Goal: Information Seeking & Learning: Learn about a topic

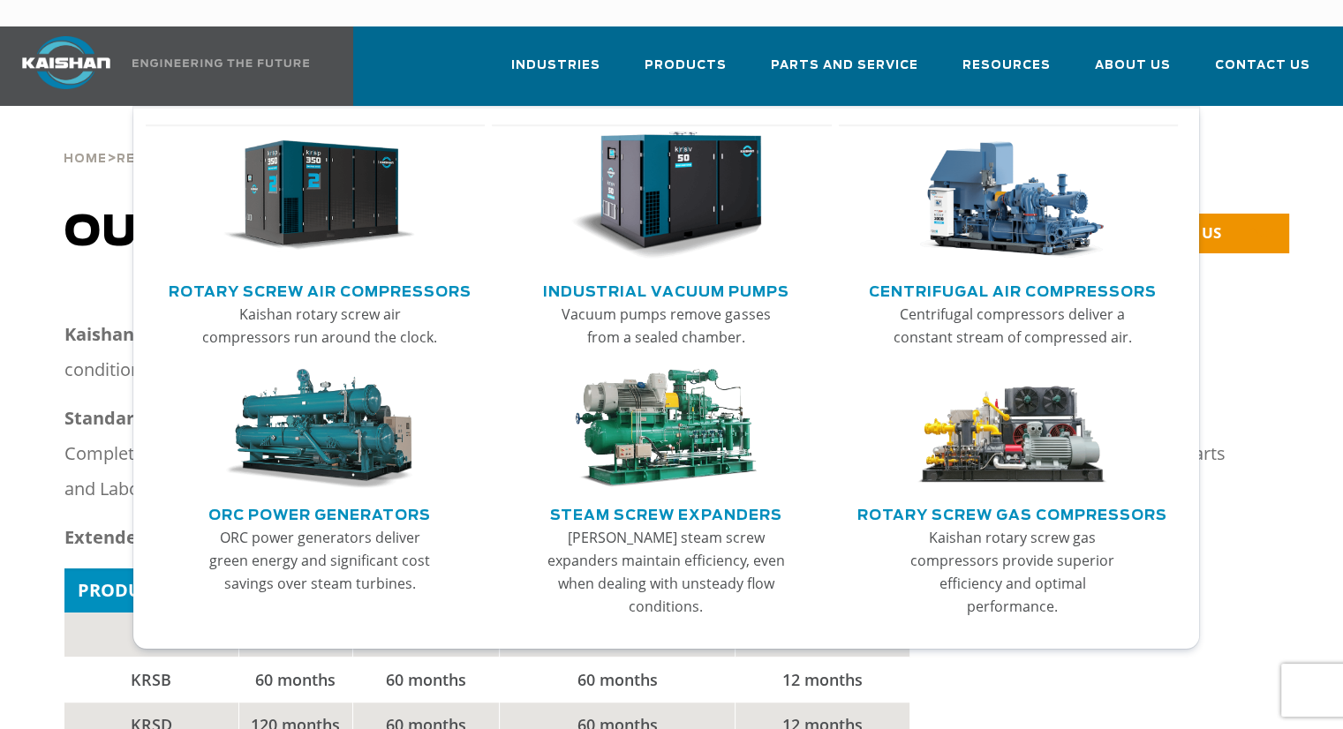
click at [675, 175] on img "Main menu" at bounding box center [666, 196] width 192 height 129
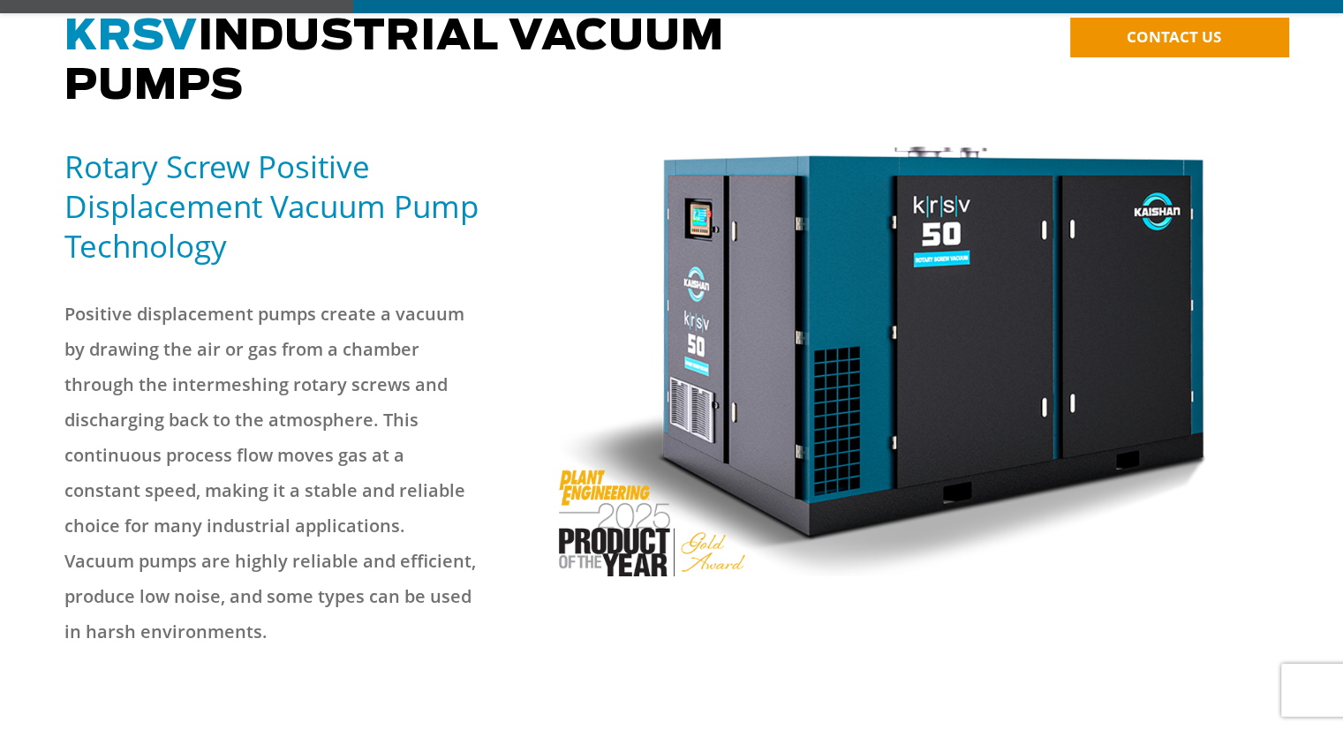
scroll to position [185, 0]
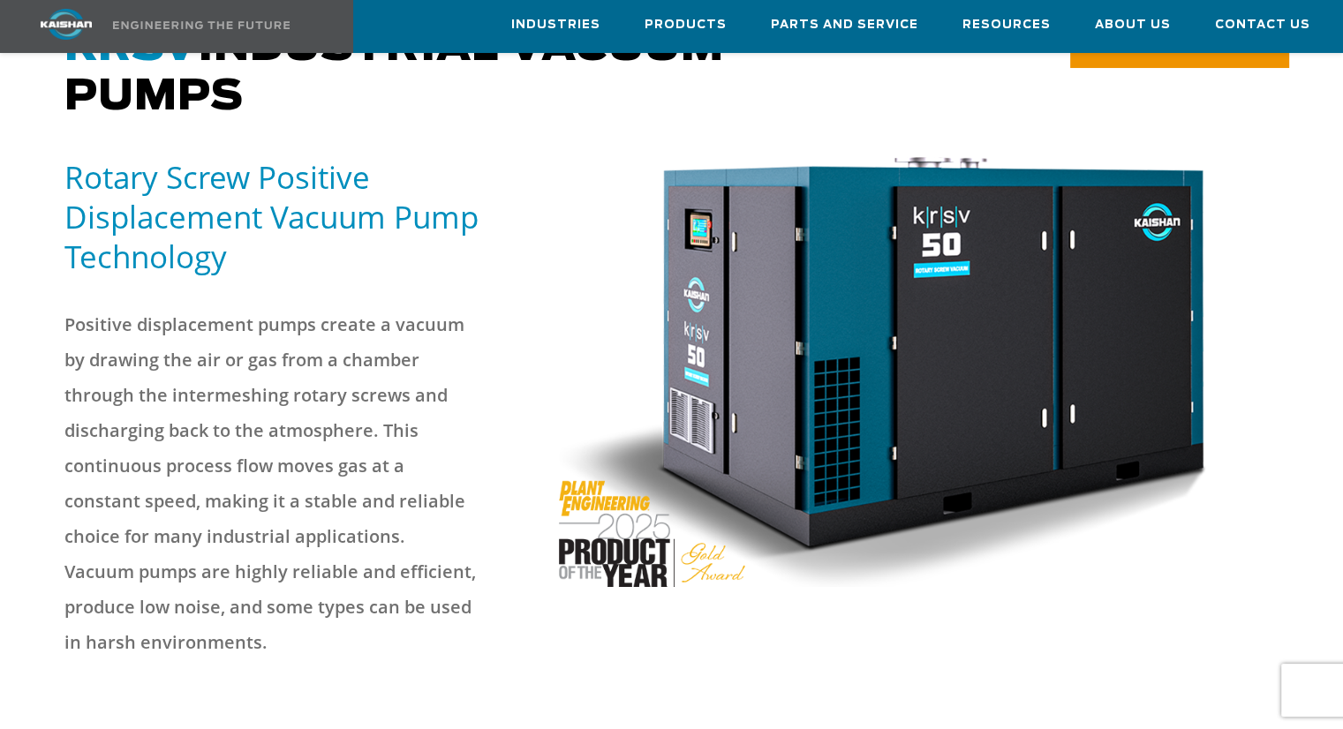
click at [608, 528] on img at bounding box center [883, 372] width 649 height 430
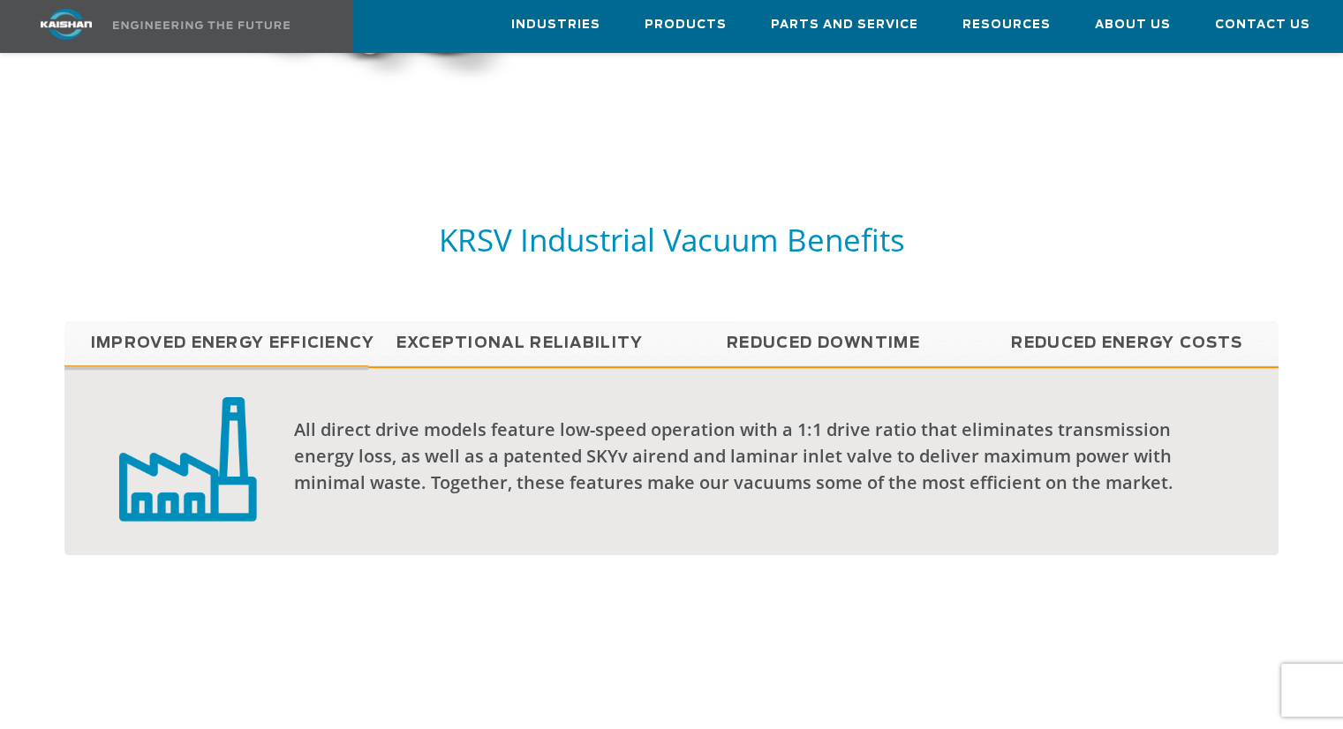
scroll to position [1254, 0]
click at [1079, 321] on link "Reduced Energy Costs" at bounding box center [1127, 343] width 304 height 44
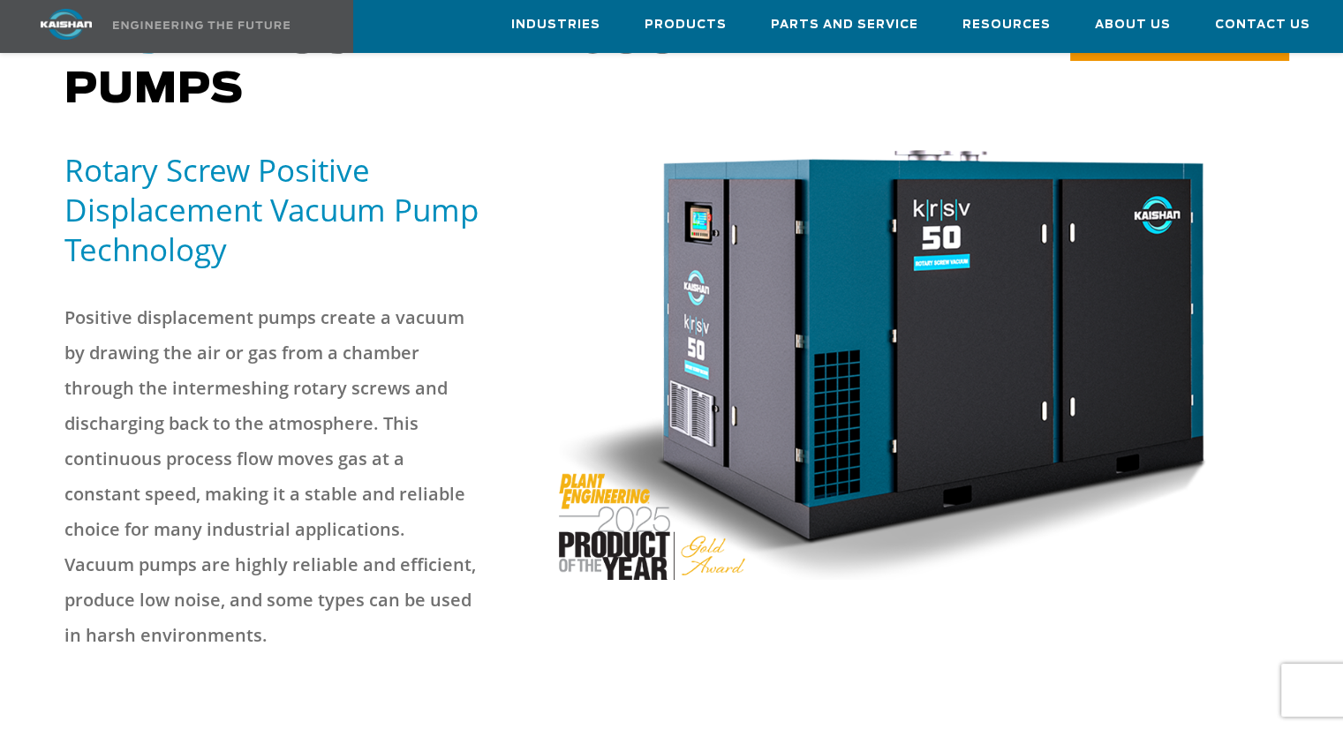
scroll to position [0, 0]
